Goal: Task Accomplishment & Management: Use online tool/utility

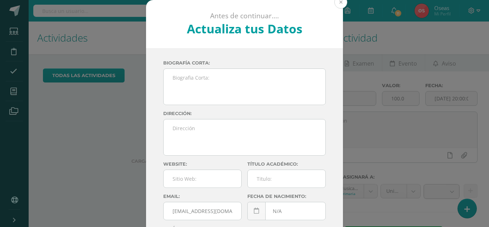
click at [244, 4] on button at bounding box center [341, 2] width 13 height 13
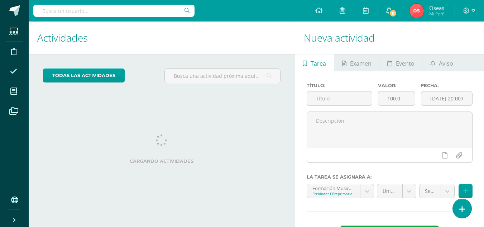
click at [244, 9] on link "11" at bounding box center [389, 10] width 23 height 21
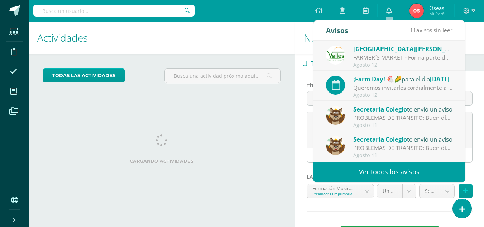
click at [244, 173] on link "Ver todos los avisos" at bounding box center [390, 172] width 152 height 20
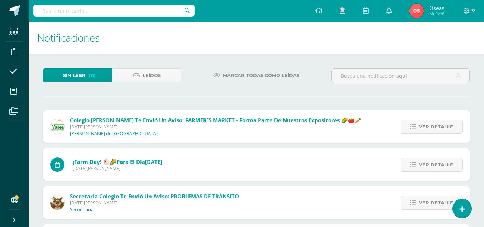
click at [219, 76] on icon at bounding box center [216, 75] width 7 height 6
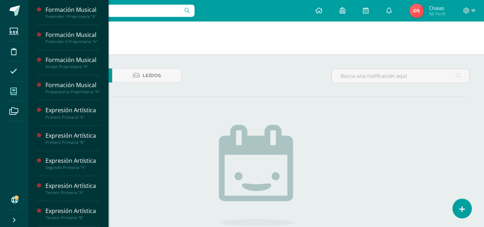
click at [10, 92] on span at bounding box center [14, 91] width 16 height 16
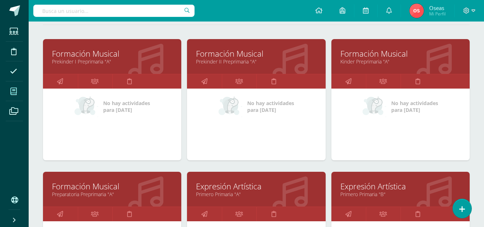
scroll to position [107, 0]
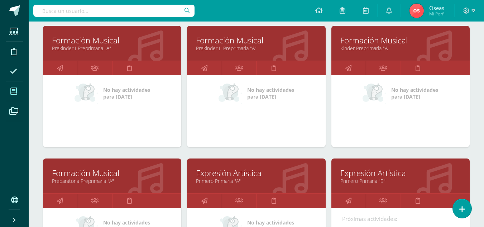
drag, startPoint x: 243, startPoint y: 40, endPoint x: 128, endPoint y: 42, distance: 114.7
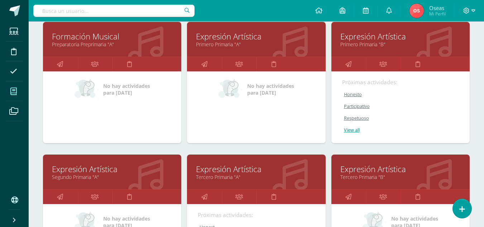
scroll to position [251, 0]
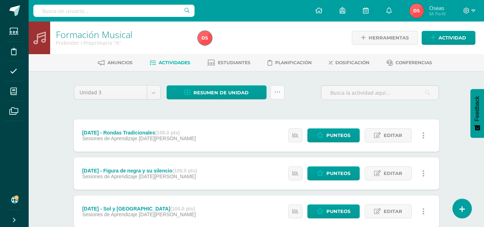
click at [277, 95] on icon at bounding box center [277, 92] width 6 height 6
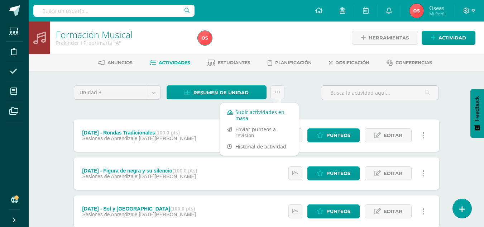
click at [278, 110] on link "Subir actividades en masa" at bounding box center [259, 114] width 79 height 17
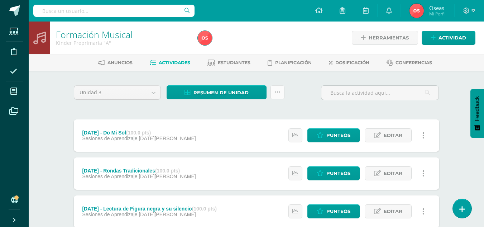
click at [277, 90] on icon at bounding box center [277, 92] width 6 height 6
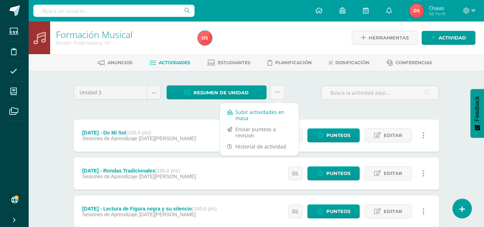
click at [284, 110] on link "Subir actividades en masa" at bounding box center [259, 114] width 79 height 17
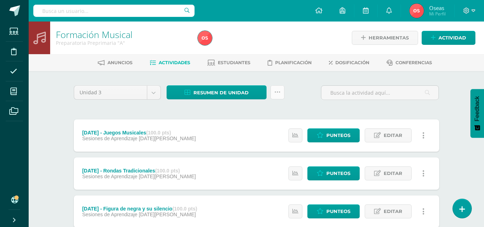
click at [276, 94] on icon at bounding box center [277, 92] width 6 height 6
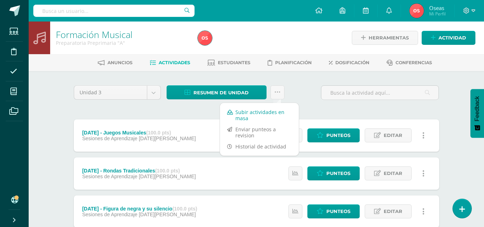
click at [269, 113] on link "Subir actividades en masa" at bounding box center [259, 114] width 79 height 17
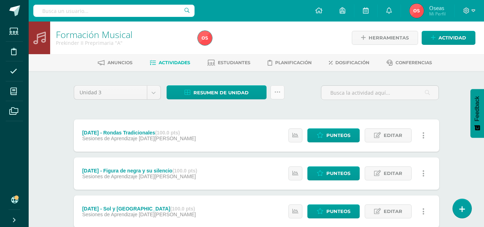
click at [276, 94] on icon at bounding box center [277, 92] width 6 height 6
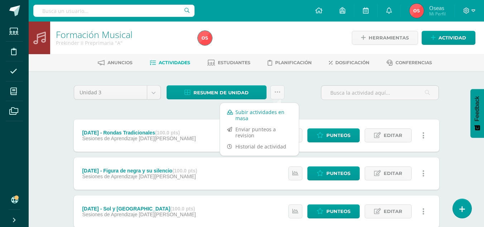
click at [281, 110] on link "Subir actividades en masa" at bounding box center [259, 114] width 79 height 17
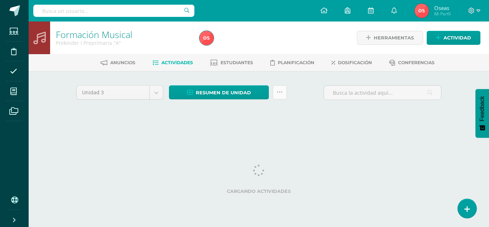
click at [284, 92] on link at bounding box center [280, 92] width 14 height 14
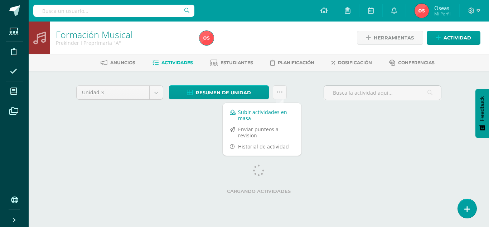
click at [273, 112] on link "Subir actividades en masa" at bounding box center [262, 114] width 79 height 17
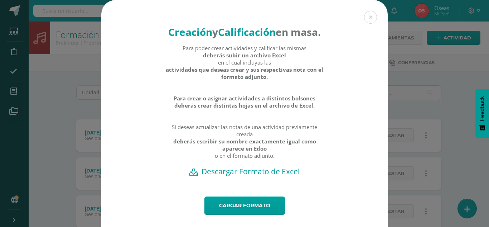
click at [254, 176] on h2 "Descargar Formato de Excel" at bounding box center [245, 171] width 262 height 10
click at [253, 214] on link "Cargar formato" at bounding box center [245, 205] width 81 height 18
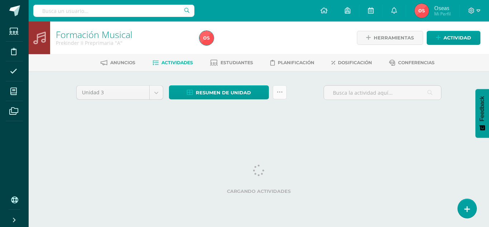
click at [278, 90] on icon at bounding box center [280, 92] width 6 height 6
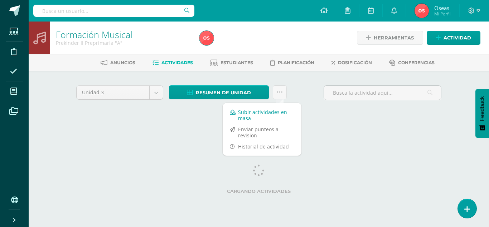
click at [270, 114] on link "Subir actividades en masa" at bounding box center [262, 114] width 79 height 17
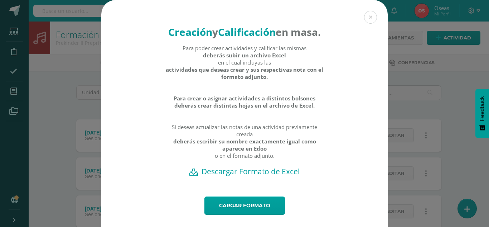
click at [250, 176] on h2 "Descargar Formato de Excel" at bounding box center [245, 171] width 262 height 10
click at [261, 215] on link "Cargar formato" at bounding box center [245, 205] width 81 height 18
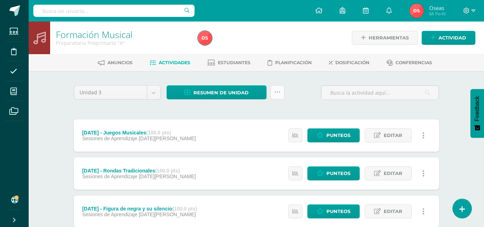
click at [277, 91] on icon at bounding box center [277, 92] width 6 height 6
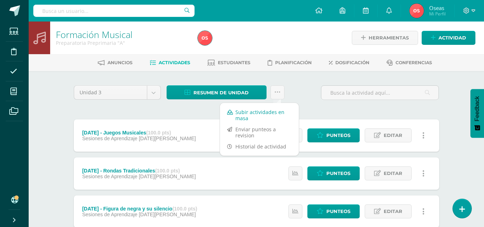
click at [255, 116] on link "Subir actividades en masa" at bounding box center [259, 114] width 79 height 17
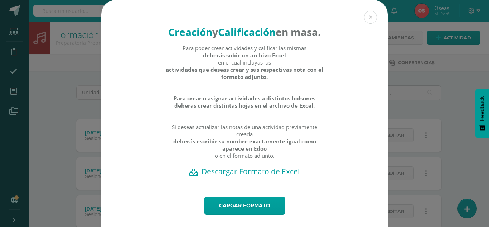
click at [267, 176] on h2 "Descargar Formato de Excel" at bounding box center [245, 171] width 262 height 10
click at [237, 214] on link "Cargar formato" at bounding box center [245, 205] width 81 height 18
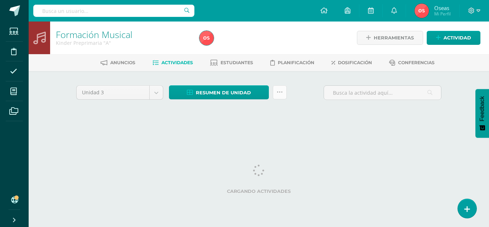
click at [280, 94] on icon at bounding box center [280, 92] width 6 height 6
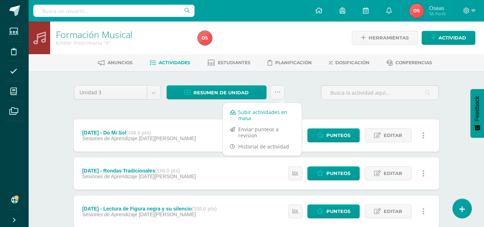
click at [257, 111] on link "Subir actividades en masa" at bounding box center [262, 114] width 79 height 17
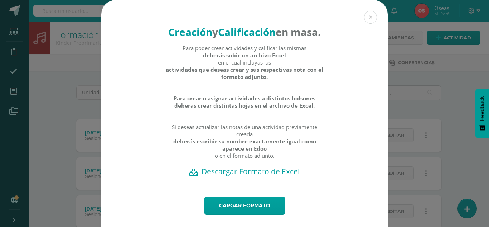
click at [275, 176] on h2 "Descargar Formato de Excel" at bounding box center [245, 171] width 262 height 10
click at [248, 214] on link "Cargar formato" at bounding box center [245, 205] width 81 height 18
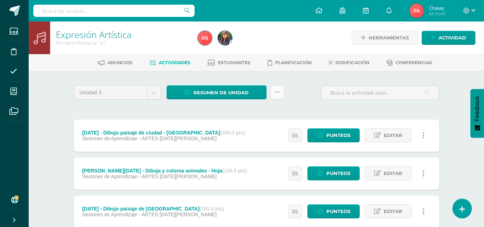
click at [279, 92] on icon at bounding box center [277, 92] width 6 height 6
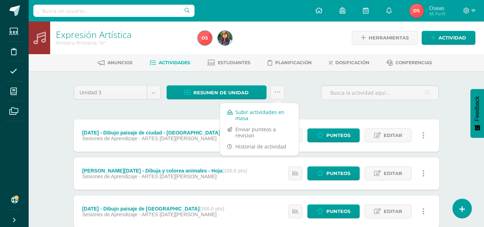
click at [263, 111] on link "Subir actividades en masa" at bounding box center [259, 114] width 79 height 17
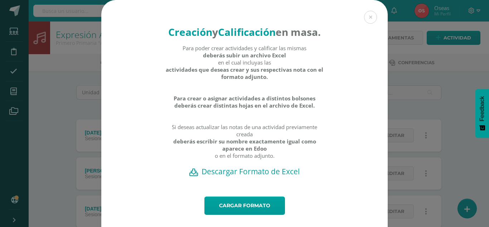
click at [233, 176] on h2 "Descargar Formato de Excel" at bounding box center [245, 171] width 262 height 10
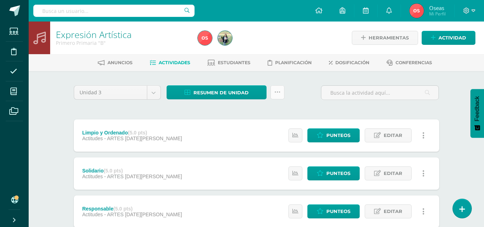
click at [276, 91] on icon at bounding box center [277, 92] width 6 height 6
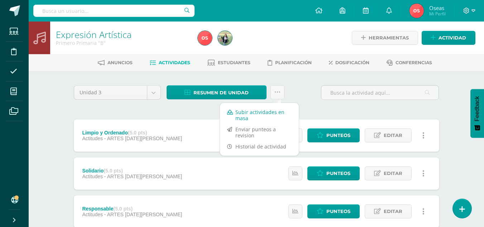
click at [264, 109] on link "Subir actividades en masa" at bounding box center [259, 114] width 79 height 17
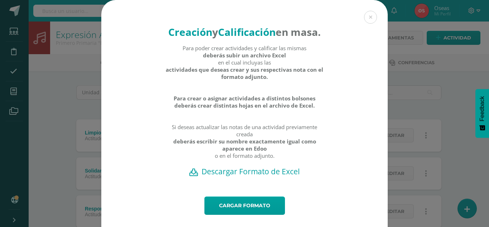
click at [243, 176] on h2 "Descargar Formato de Excel" at bounding box center [245, 171] width 262 height 10
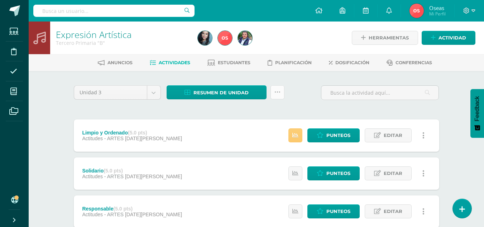
click at [273, 90] on link at bounding box center [278, 92] width 14 height 14
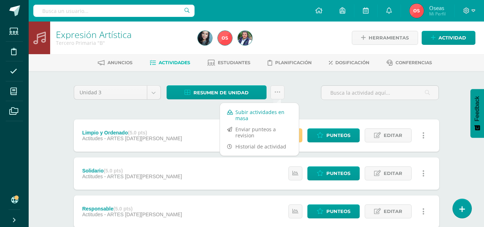
click at [270, 115] on link "Subir actividades en masa" at bounding box center [259, 114] width 79 height 17
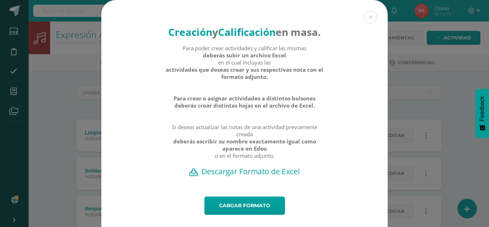
click at [249, 176] on h2 "Descargar Formato de Excel" at bounding box center [245, 171] width 262 height 10
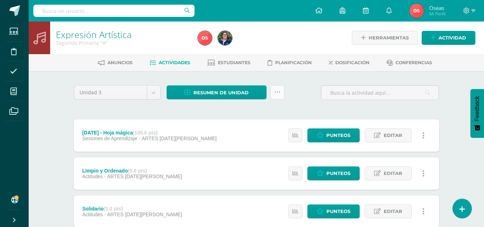
click at [274, 94] on icon at bounding box center [277, 92] width 6 height 6
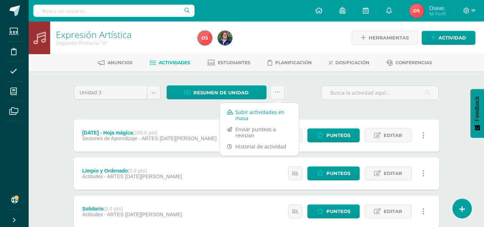
click at [267, 115] on link "Subir actividades en masa" at bounding box center [259, 114] width 79 height 17
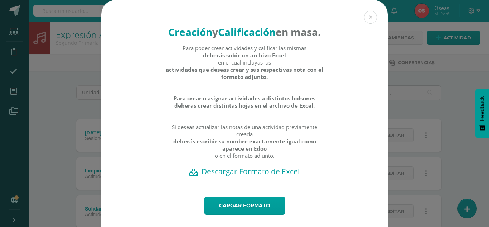
click at [265, 176] on h2 "Descargar Formato de Excel" at bounding box center [245, 171] width 262 height 10
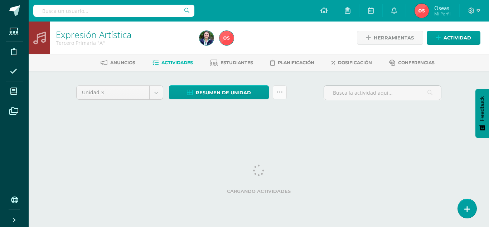
click at [281, 92] on icon at bounding box center [280, 92] width 6 height 6
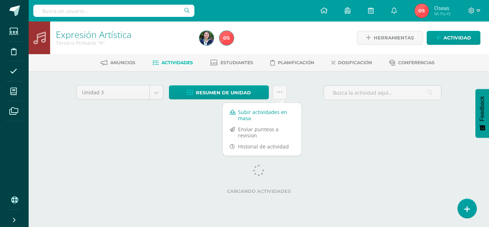
click at [273, 111] on link "Subir actividades en masa" at bounding box center [262, 114] width 79 height 17
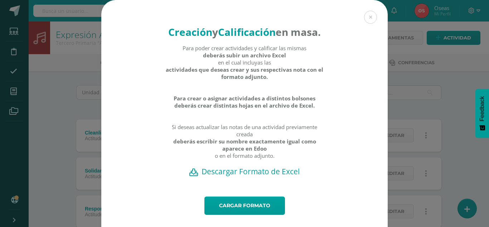
click at [268, 176] on h2 "Descargar Formato de Excel" at bounding box center [245, 171] width 262 height 10
